Goal: Information Seeking & Learning: Learn about a topic

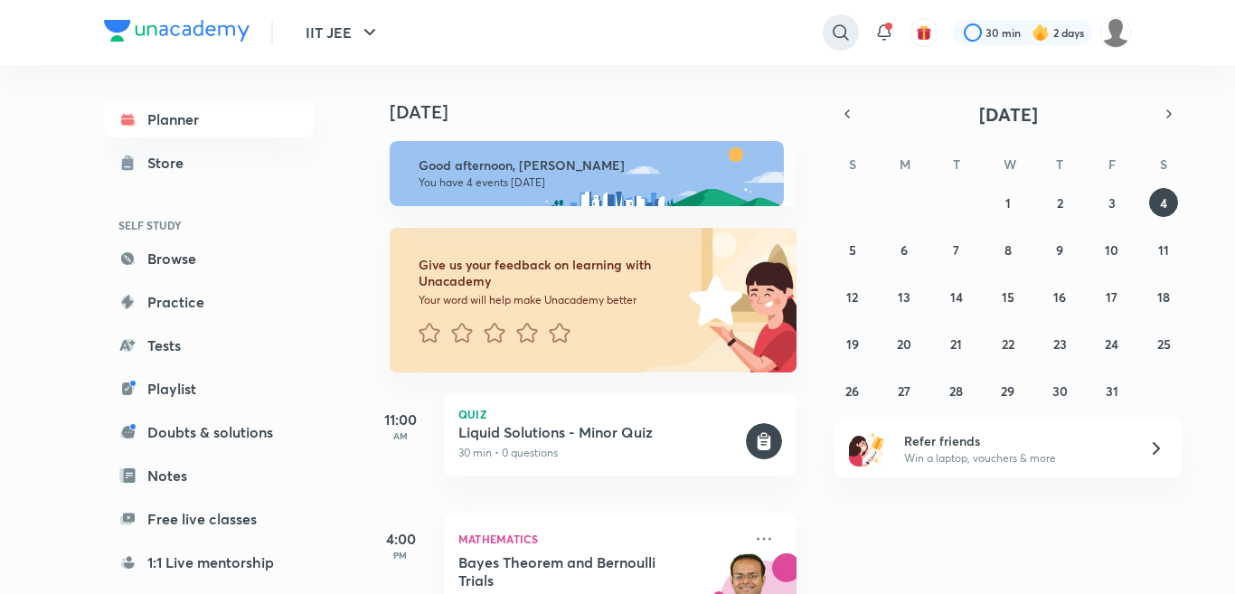
click at [845, 35] on icon at bounding box center [841, 33] width 22 height 22
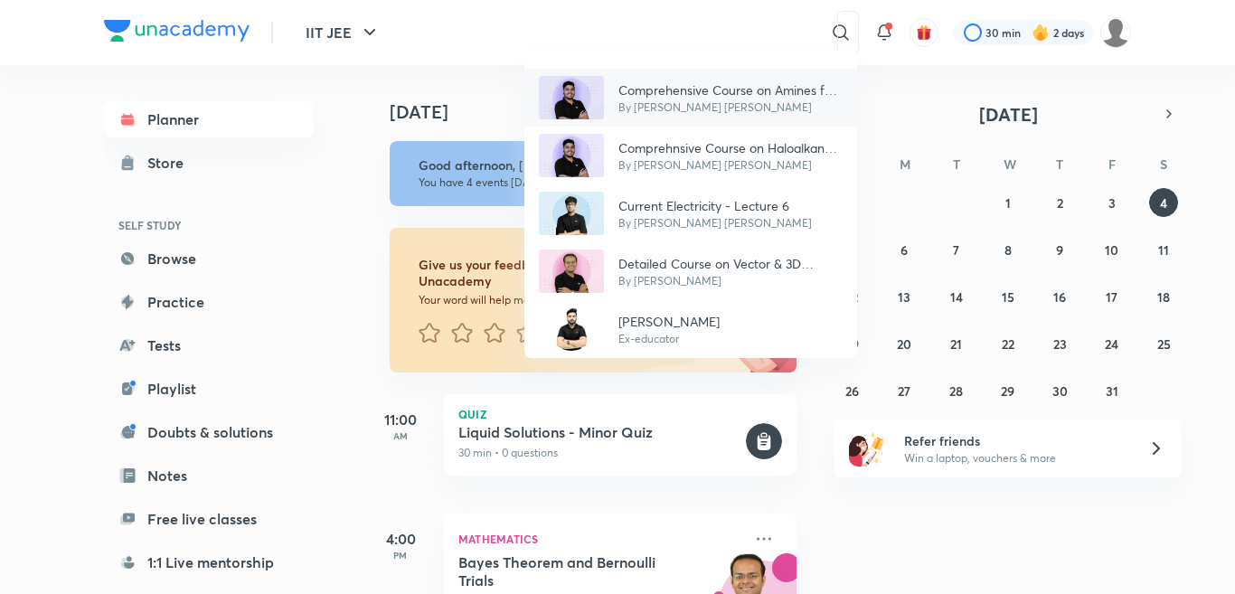
click at [705, 84] on p "Comprehensive Course on Amines for JEE 2025" at bounding box center [730, 89] width 224 height 19
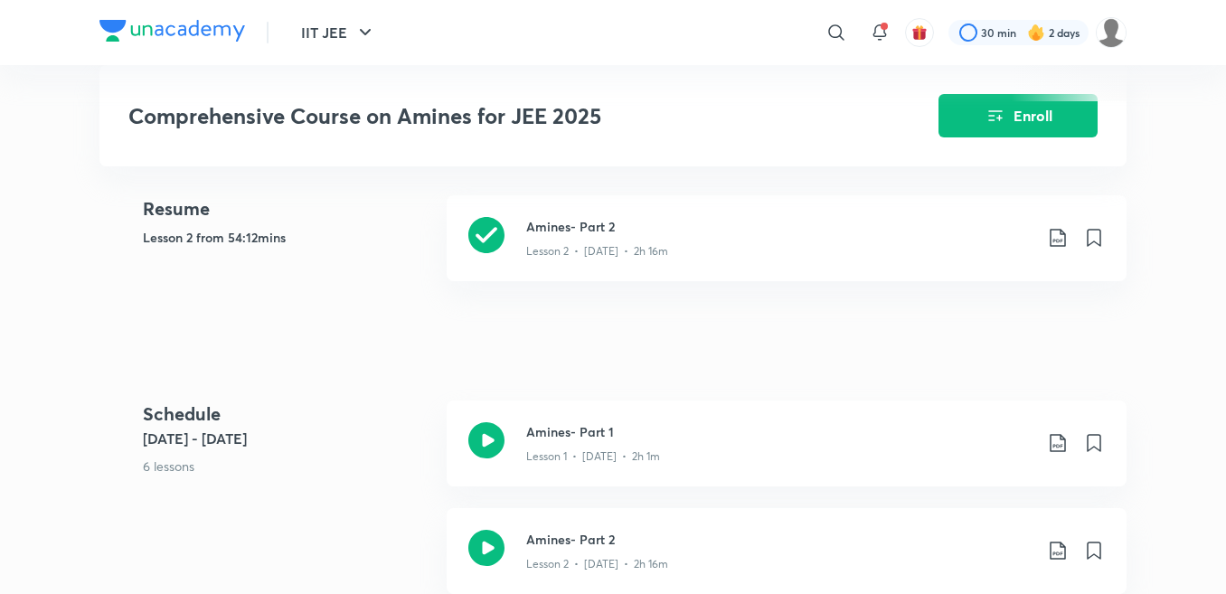
scroll to position [760, 0]
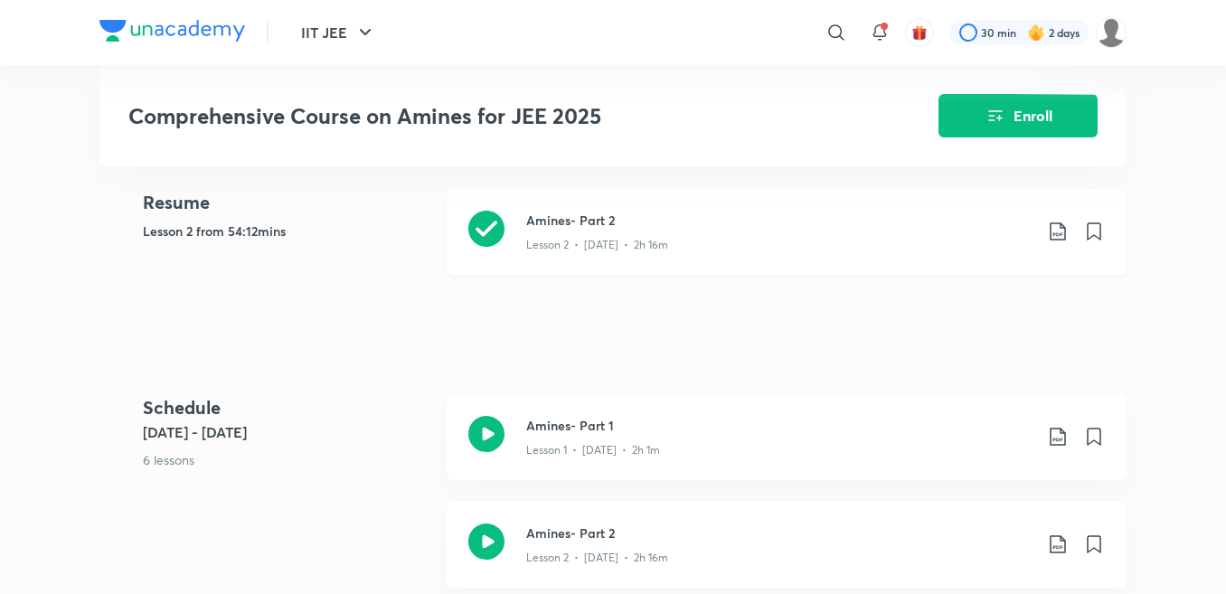
click at [511, 210] on div "Amines- Part 2 Lesson 2 • [DATE] • 2h 16m" at bounding box center [787, 232] width 680 height 86
